Goal: Check status

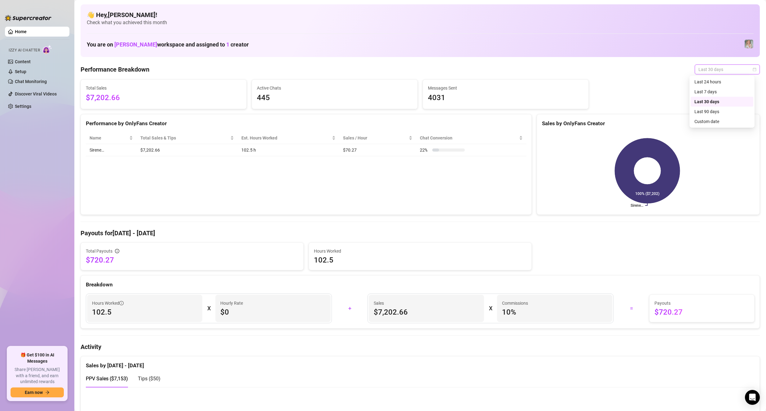
click at [731, 67] on span "Last 30 days" at bounding box center [727, 69] width 58 height 9
click at [705, 102] on div "Last 30 days" at bounding box center [721, 101] width 55 height 7
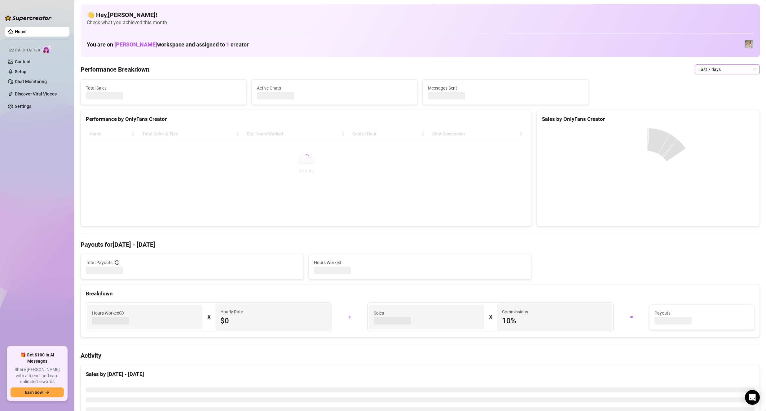
click at [732, 67] on span "Last 7 days" at bounding box center [727, 69] width 58 height 9
click at [714, 102] on div "Last 30 days" at bounding box center [721, 101] width 55 height 7
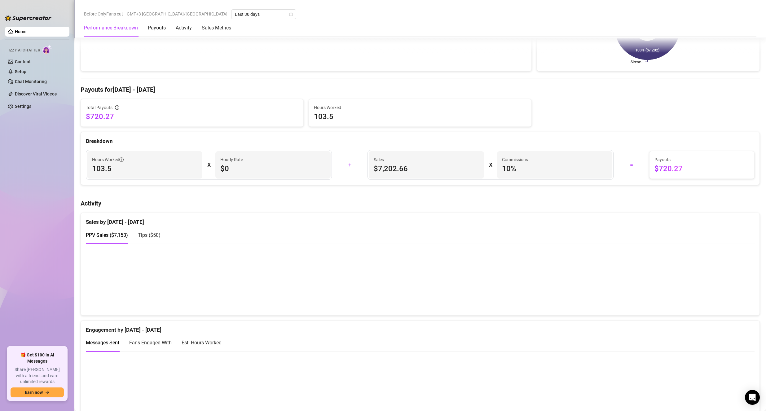
scroll to position [248, 0]
